Goal: Task Accomplishment & Management: Manage account settings

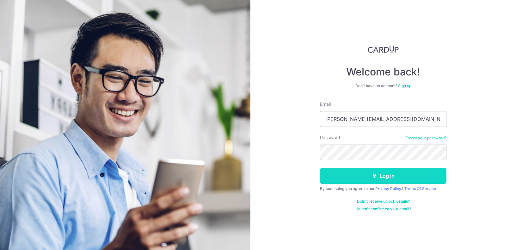
click at [384, 177] on button "Log in" at bounding box center [383, 176] width 126 height 16
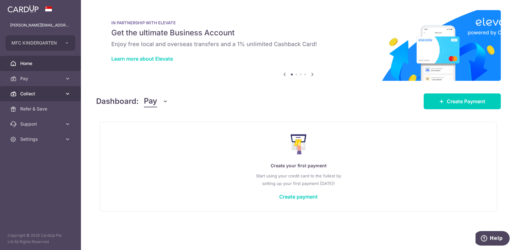
click at [45, 97] on link "Collect" at bounding box center [40, 93] width 81 height 15
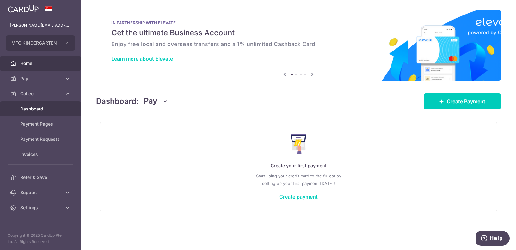
click at [45, 109] on span "Dashboard" at bounding box center [41, 109] width 42 height 6
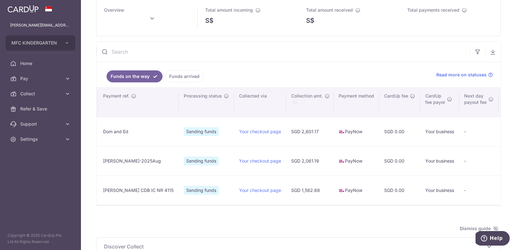
scroll to position [0, 106]
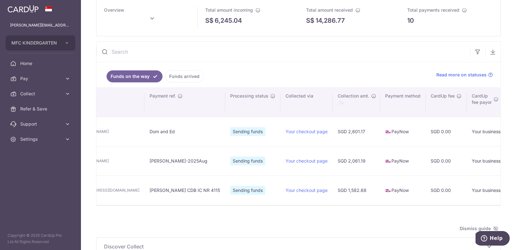
type input "[DATE]"
